Goal: Task Accomplishment & Management: Use online tool/utility

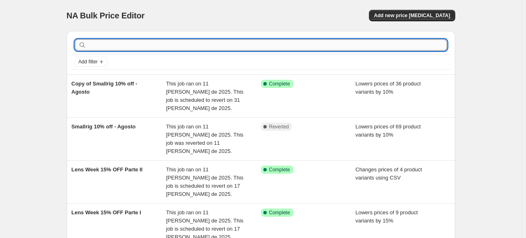
click at [290, 46] on input "text" at bounding box center [267, 44] width 359 height 11
type input "sony"
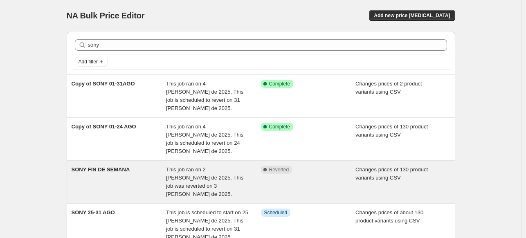
click at [183, 167] on span "This job ran on 2 [PERSON_NAME] de 2025. This job was reverted on 3 [PERSON_NAM…" at bounding box center [204, 182] width 77 height 31
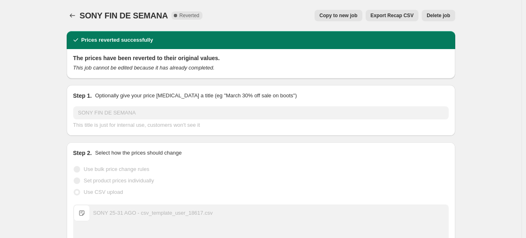
click at [354, 20] on button "Copy to new job" at bounding box center [339, 15] width 48 height 11
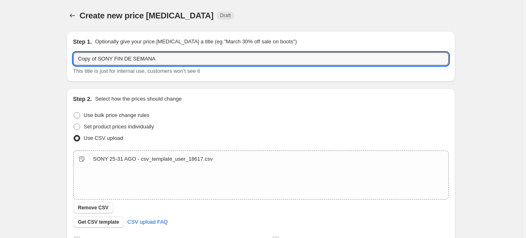
drag, startPoint x: 100, startPoint y: 63, endPoint x: 43, endPoint y: 66, distance: 57.8
click at [43, 66] on div "Create new price [MEDICAL_DATA]. This page is ready Create new price [MEDICAL_D…" at bounding box center [261, 189] width 522 height 379
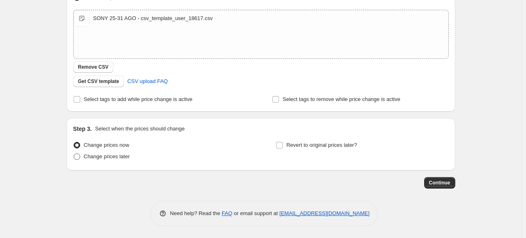
type input "SONY FIN DE SEMANA"
click at [122, 156] on span "Change prices later" at bounding box center [107, 157] width 46 height 6
click at [74, 154] on input "Change prices later" at bounding box center [74, 154] width 0 height 0
radio input "true"
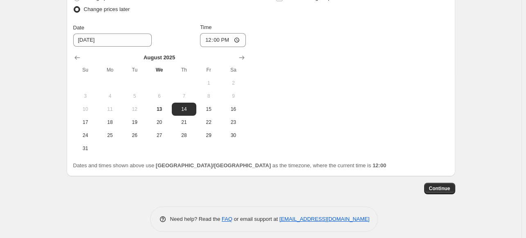
scroll to position [294, 0]
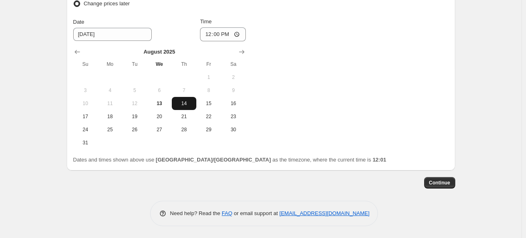
click at [191, 102] on span "14" at bounding box center [184, 103] width 18 height 7
click at [207, 36] on input "12:00" at bounding box center [223, 34] width 46 height 14
click at [229, 37] on input "21:00" at bounding box center [223, 34] width 46 height 14
type input "09:00"
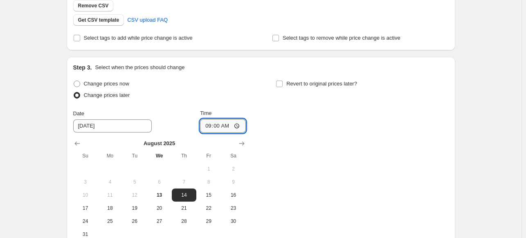
scroll to position [202, 0]
click at [310, 89] on label "Revert to original prices later?" at bounding box center [316, 84] width 81 height 11
click at [283, 88] on input "Revert to original prices later?" at bounding box center [279, 84] width 7 height 7
checkbox input "true"
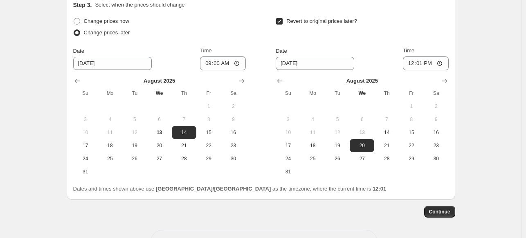
scroll to position [266, 0]
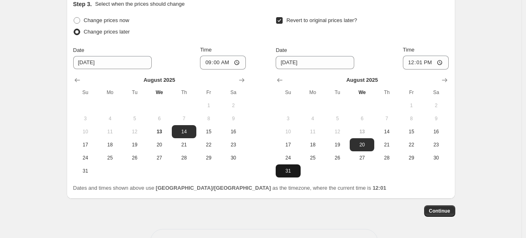
click at [291, 169] on span "31" at bounding box center [288, 171] width 18 height 7
type input "[DATE]"
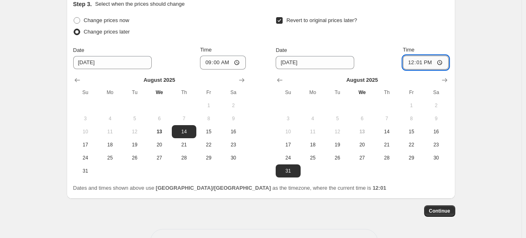
click at [406, 61] on input "12:01" at bounding box center [426, 63] width 46 height 14
type input "23:59"
click at [445, 212] on span "Continue" at bounding box center [439, 211] width 21 height 7
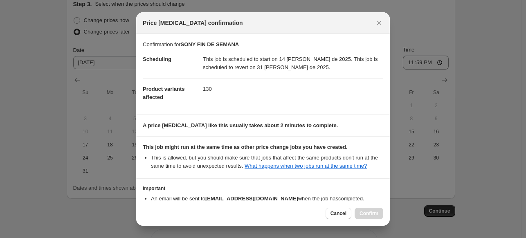
scroll to position [52, 0]
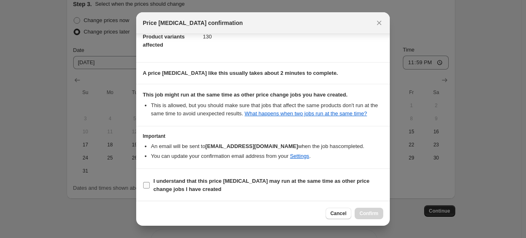
click at [296, 187] on span "I understand that this price [MEDICAL_DATA] may run at the same time as other p…" at bounding box center [269, 185] width 230 height 16
click at [150, 187] on input "I understand that this price [MEDICAL_DATA] may run at the same time as other p…" at bounding box center [146, 185] width 7 height 7
checkbox input "true"
click at [379, 23] on icon "Close" at bounding box center [379, 23] width 5 height 5
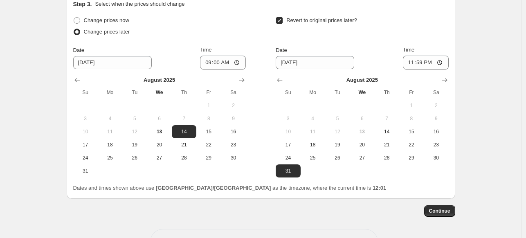
scroll to position [0, 0]
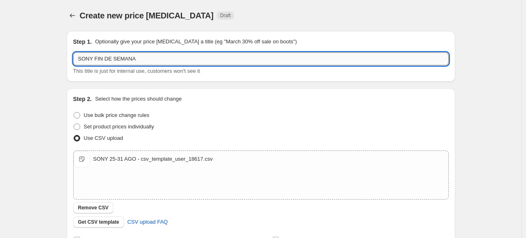
click at [184, 60] on input "SONY FIN DE SEMANA" at bounding box center [261, 58] width 376 height 13
click at [104, 61] on input "SONY LOW DEALS" at bounding box center [261, 58] width 376 height 13
drag, startPoint x: 141, startPoint y: 59, endPoint x: 96, endPoint y: 63, distance: 44.7
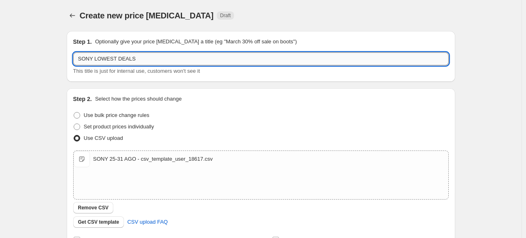
click at [96, 63] on input "SONY LOWEST DEALS" at bounding box center [261, 58] width 376 height 13
drag, startPoint x: 139, startPoint y: 64, endPoint x: 95, endPoint y: 62, distance: 44.3
click at [95, 62] on input "SONY Lowest Deals" at bounding box center [261, 58] width 376 height 13
type input "SONY Lowest Deals"
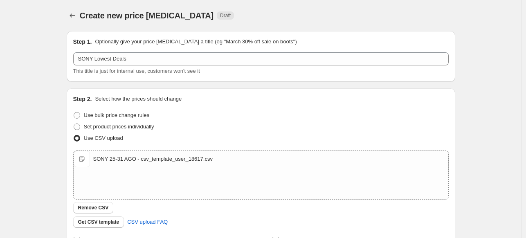
scroll to position [294, 0]
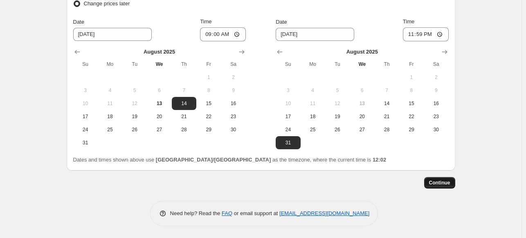
click at [441, 184] on span "Continue" at bounding box center [439, 183] width 21 height 7
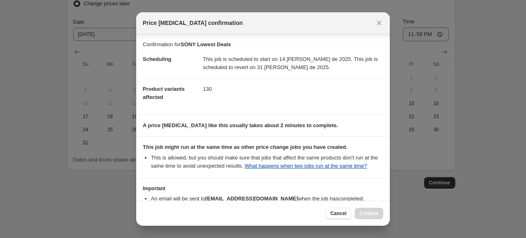
scroll to position [52, 0]
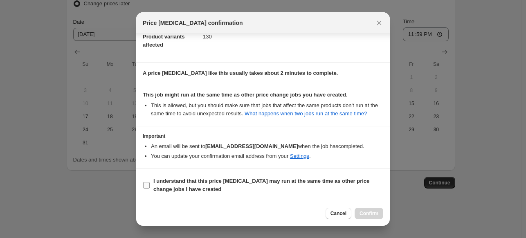
click at [308, 179] on b "I understand that this price [MEDICAL_DATA] may run at the same time as other p…" at bounding box center [262, 185] width 216 height 14
click at [150, 182] on input "I understand that this price [MEDICAL_DATA] may run at the same time as other p…" at bounding box center [146, 185] width 7 height 7
checkbox input "true"
click at [377, 217] on button "Confirm" at bounding box center [369, 213] width 29 height 11
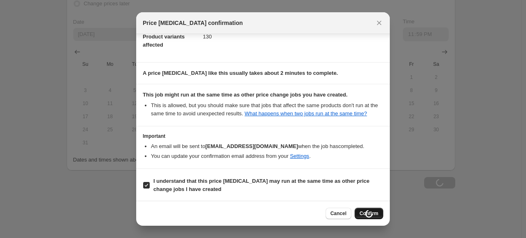
type input "SONY Lowest Deals"
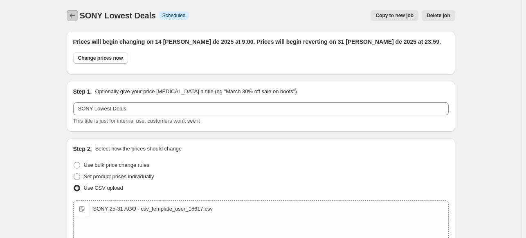
click at [77, 18] on icon "Price change jobs" at bounding box center [72, 15] width 8 height 8
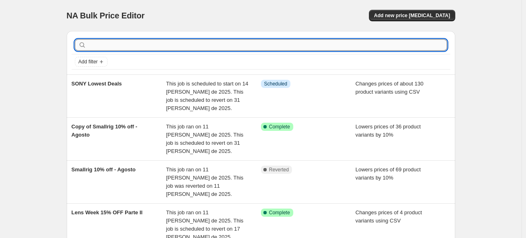
click at [119, 42] on input "text" at bounding box center [267, 44] width 359 height 11
type input "sony"
